Goal: Information Seeking & Learning: Learn about a topic

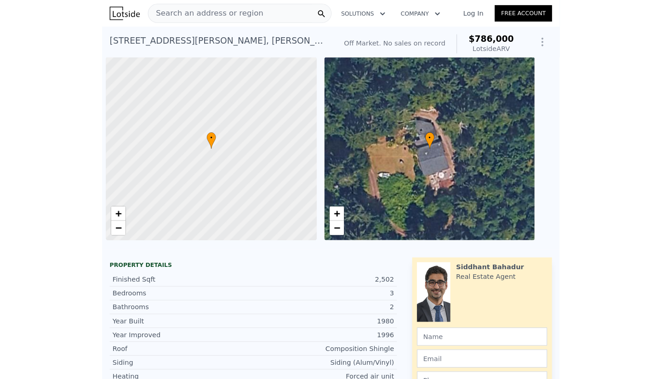
scroll to position [0, 4]
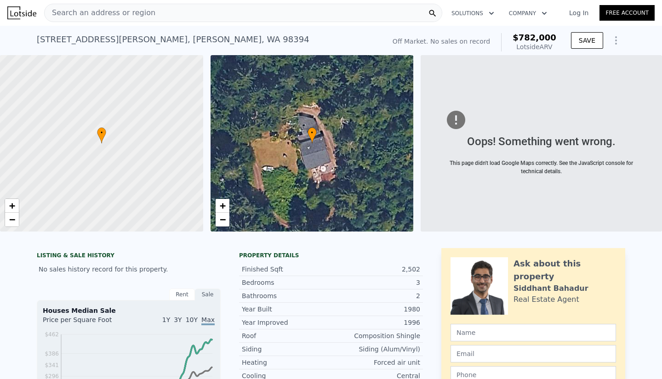
checkbox input "true"
type input "$ 782,000"
type input "$ 29,999"
click at [166, 8] on div "Search an address or region" at bounding box center [243, 13] width 398 height 18
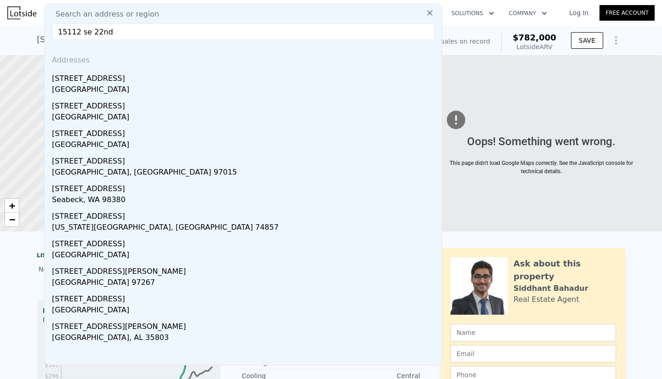
type input "15112 se 22nd b"
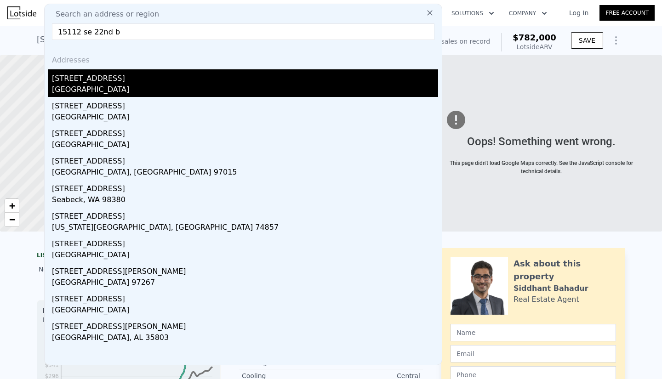
click at [74, 90] on div "[GEOGRAPHIC_DATA]" at bounding box center [245, 90] width 386 height 13
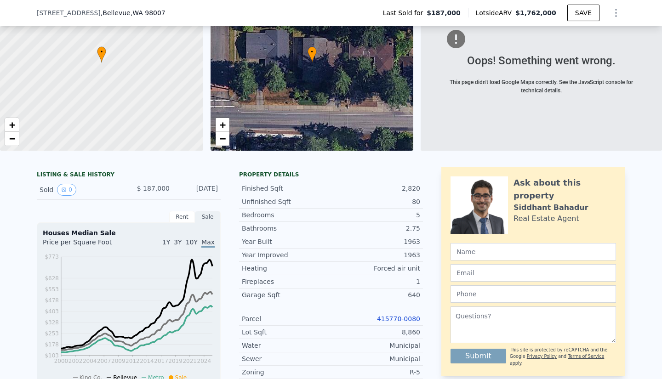
scroll to position [183, 0]
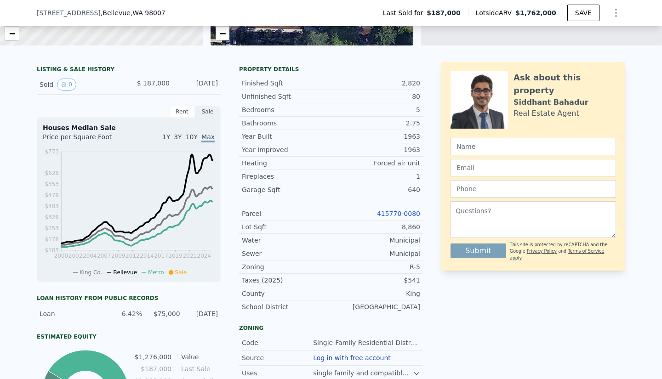
click at [404, 217] on link "415770-0080" at bounding box center [398, 213] width 43 height 7
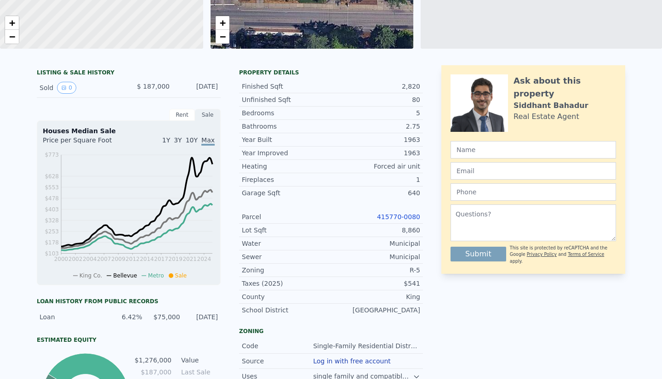
scroll to position [8, 0]
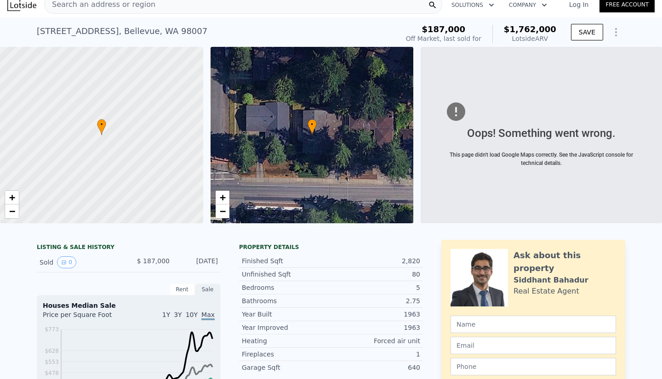
click at [440, 38] on icon "Show Options" at bounding box center [615, 32] width 11 height 11
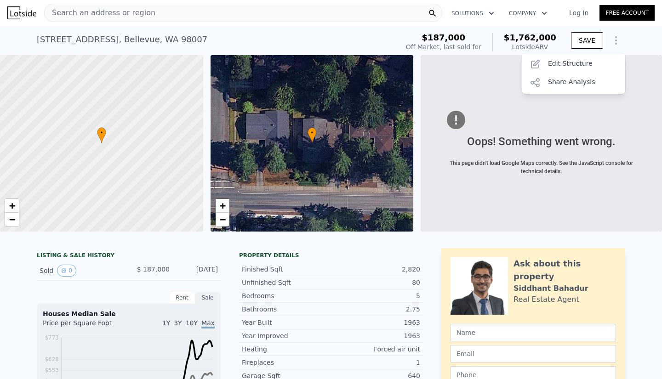
click at [334, 313] on div "2.75" at bounding box center [375, 309] width 89 height 9
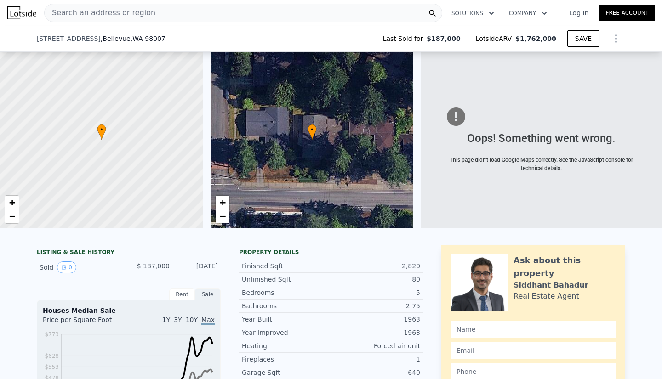
scroll to position [150, 0]
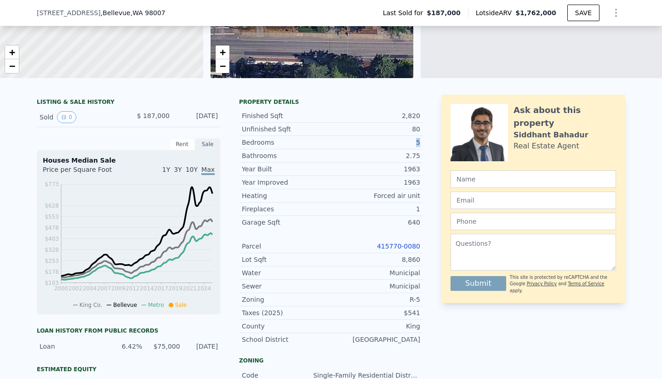
drag, startPoint x: 421, startPoint y: 152, endPoint x: 414, endPoint y: 148, distance: 7.8
click at [414, 148] on div "LISTING & SALE HISTORY Sold 0 $ 187,000 [DATE] Rent Sale Rent over time Price p…" at bounding box center [331, 284] width 588 height 379
click at [414, 147] on div "5" at bounding box center [375, 142] width 89 height 9
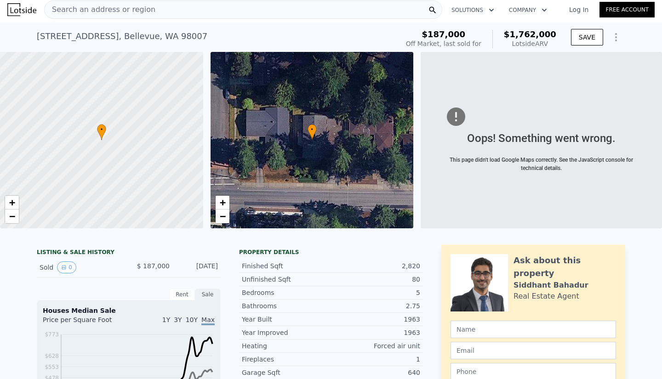
scroll to position [0, 0]
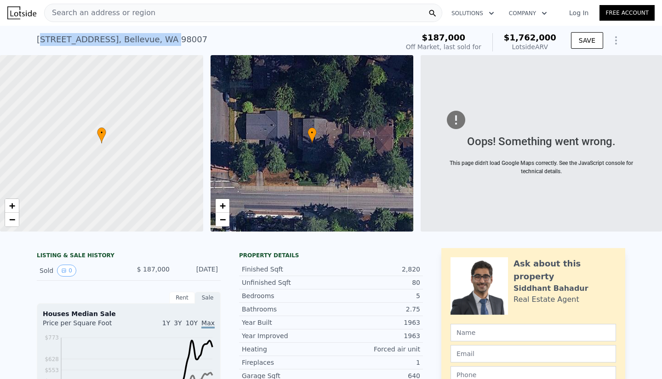
drag, startPoint x: 35, startPoint y: 42, endPoint x: 151, endPoint y: 42, distance: 116.3
click at [151, 42] on div "[STREET_ADDRESS]" at bounding box center [122, 39] width 171 height 13
drag, startPoint x: 174, startPoint y: 38, endPoint x: 27, endPoint y: 28, distance: 147.0
click at [27, 28] on div "[STREET_ADDRESS] Sold [DATE] for $187k (~ARV $1.762m ) $187,000 Off Market, las…" at bounding box center [331, 40] width 662 height 29
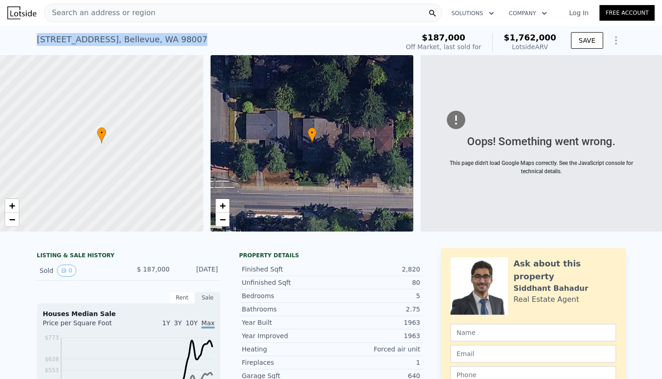
click at [28, 40] on div "[STREET_ADDRESS] Sold [DATE] for $187k (~ARV $1.762m ) $187,000 Off Market, las…" at bounding box center [331, 40] width 662 height 29
